Goal: Check status: Check status

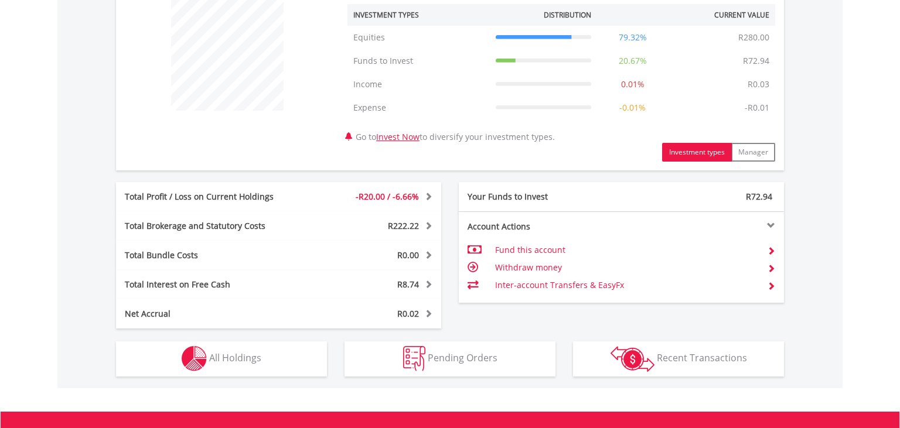
scroll to position [557, 0]
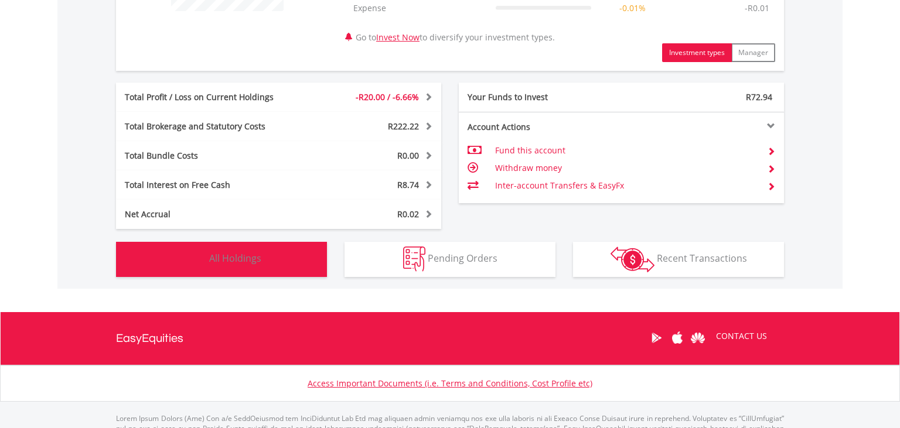
click at [219, 260] on span "All Holdings" at bounding box center [235, 258] width 52 height 13
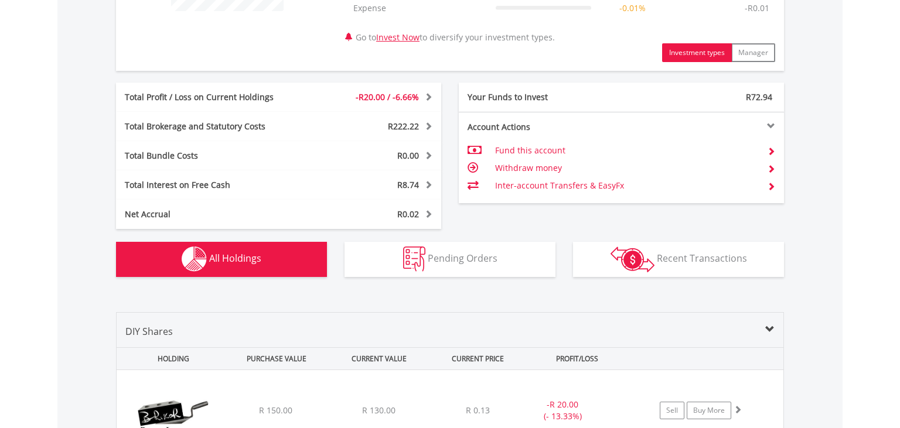
scroll to position [867, 0]
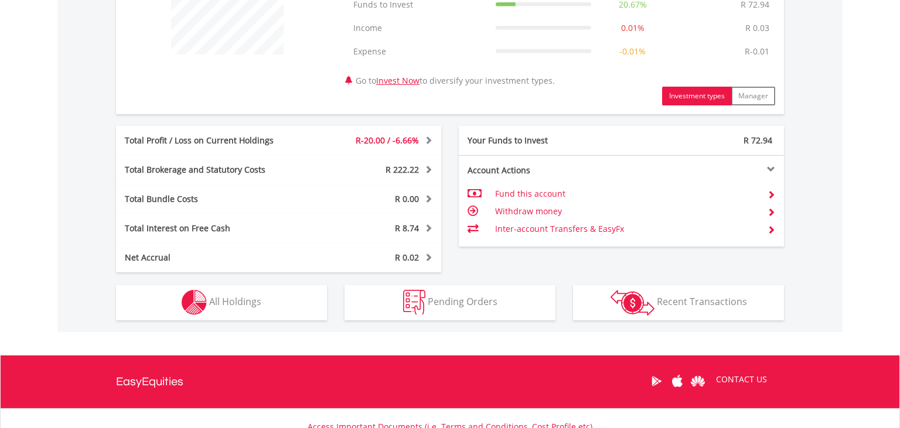
scroll to position [557, 0]
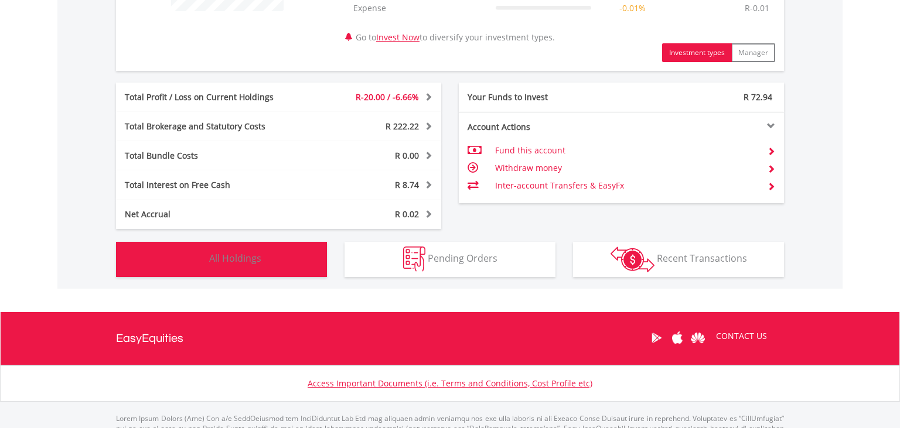
click at [214, 271] on button "Holdings All Holdings" at bounding box center [221, 259] width 211 height 35
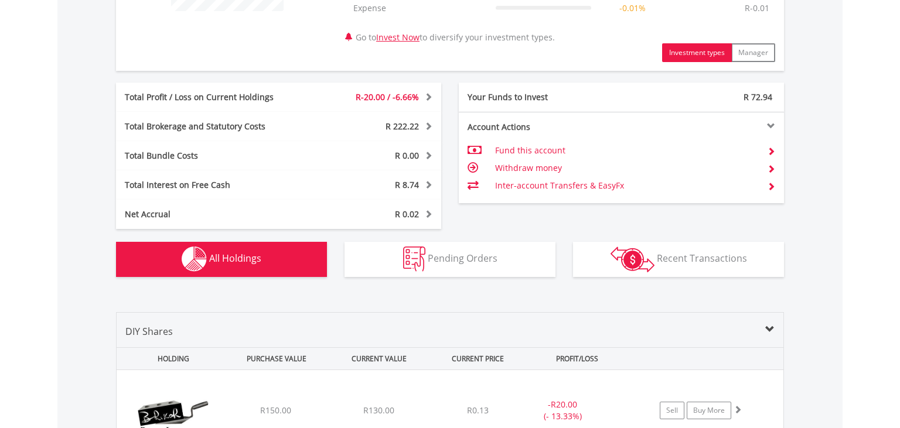
scroll to position [834, 0]
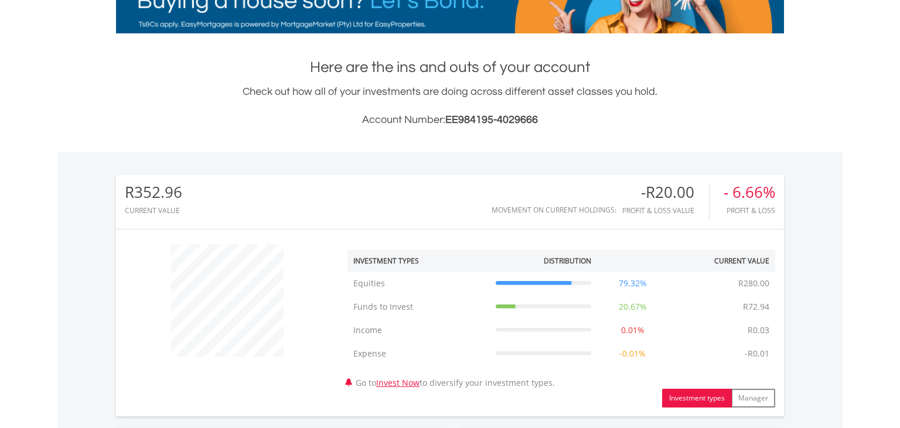
scroll to position [433, 0]
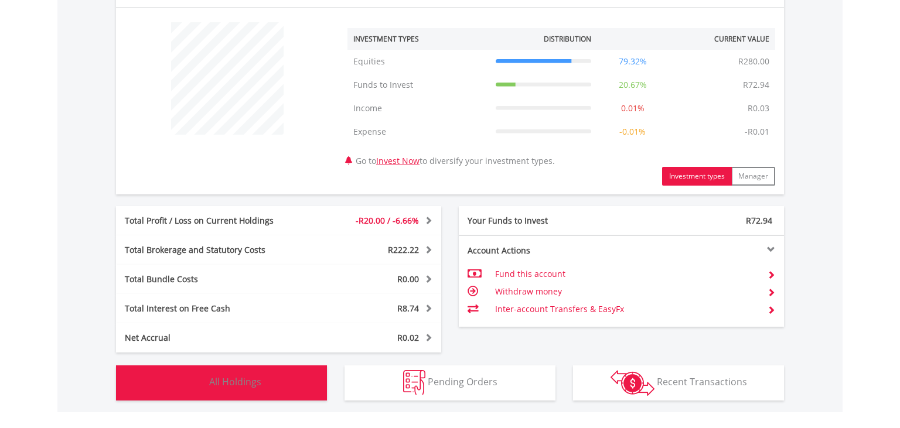
click at [252, 376] on span "All Holdings" at bounding box center [235, 382] width 52 height 13
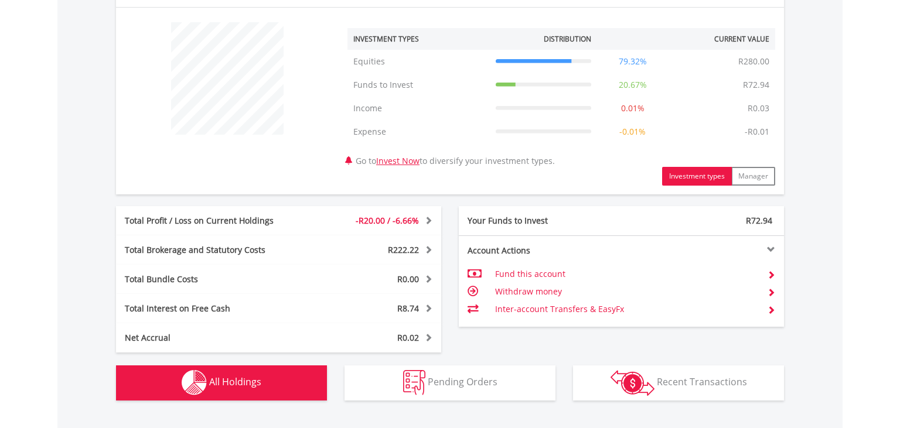
scroll to position [855, 0]
